Goal: Book appointment/travel/reservation

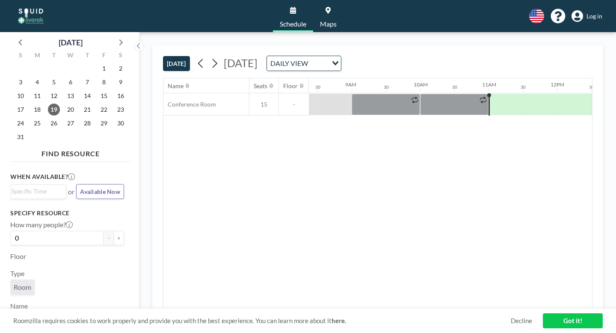
scroll to position [0, 583]
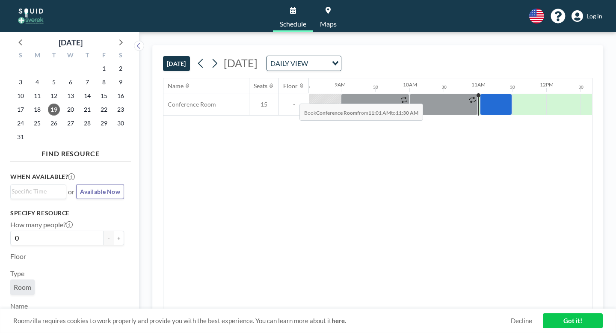
click at [480, 94] on div at bounding box center [496, 104] width 32 height 21
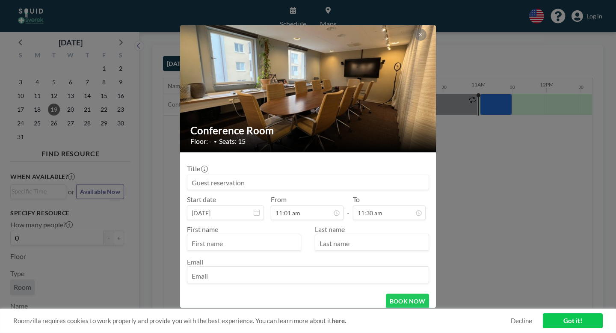
click at [269, 175] on input at bounding box center [307, 182] width 241 height 15
type input "[PERSON_NAME]"
click at [270, 236] on input "text" at bounding box center [243, 243] width 113 height 15
type input "[PERSON_NAME]"
click at [343, 236] on input "text" at bounding box center [371, 243] width 113 height 15
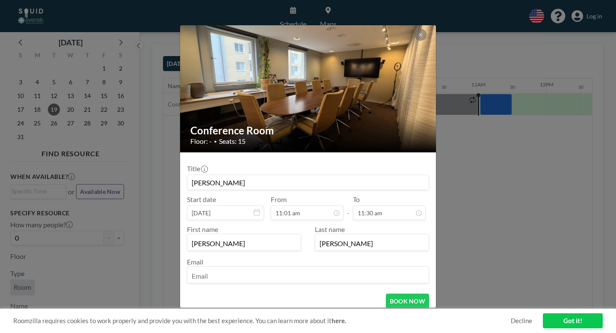
type input "[PERSON_NAME]"
click at [300, 268] on input "email" at bounding box center [307, 275] width 241 height 15
type input "[PERSON_NAME][EMAIL_ADDRESS][DOMAIN_NAME]"
click at [394, 293] on button "BOOK NOW" at bounding box center [407, 300] width 43 height 15
